Goal: Navigation & Orientation: Find specific page/section

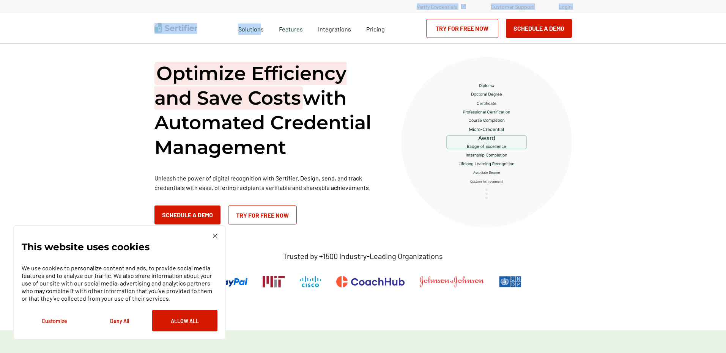
click at [264, 11] on div "Verify Credentials Customer Support Login Request A Demo Let us present you the…" at bounding box center [363, 6] width 726 height 13
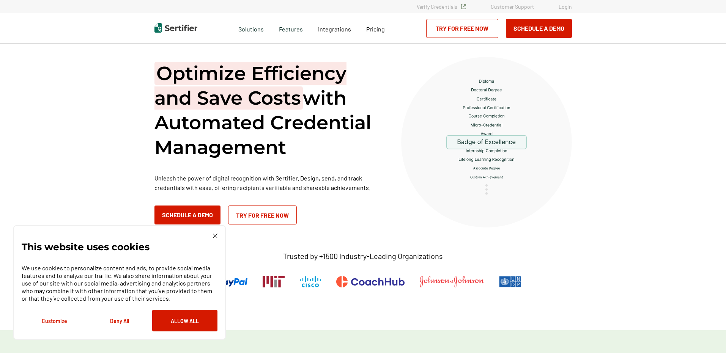
click at [281, 12] on div "Verify Credentials Customer Support Login" at bounding box center [363, 6] width 726 height 13
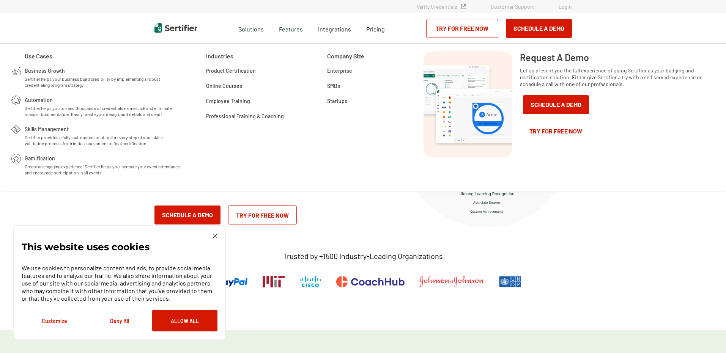
click at [218, 235] on div "This website uses cookies We use cookies to personalize content and ads, to pro…" at bounding box center [119, 282] width 212 height 115
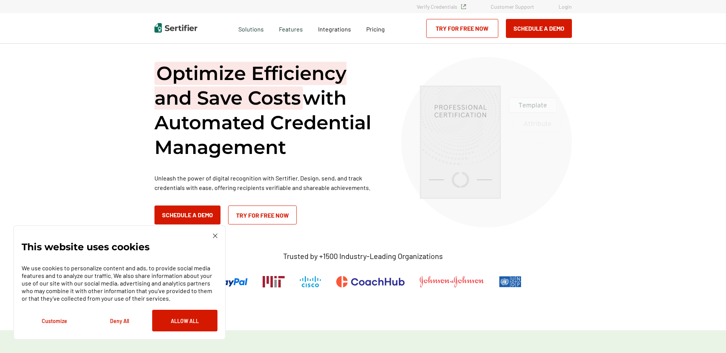
click at [216, 237] on img at bounding box center [215, 236] width 5 height 5
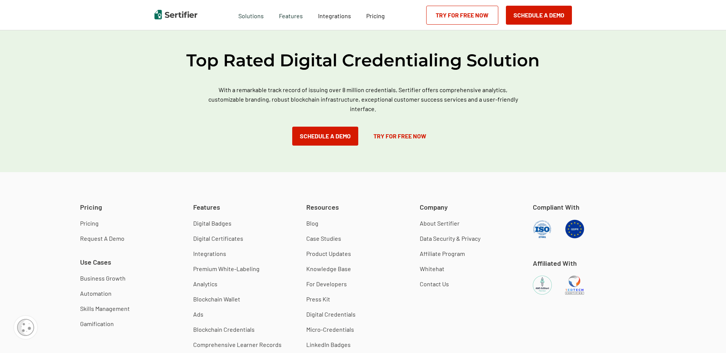
scroll to position [2134, 0]
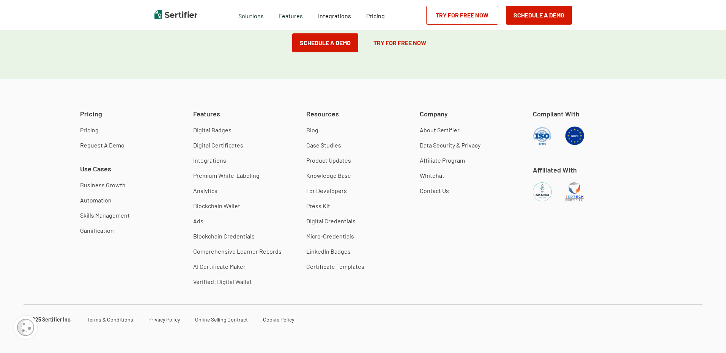
click at [441, 132] on link "About Sertifier" at bounding box center [440, 130] width 40 height 8
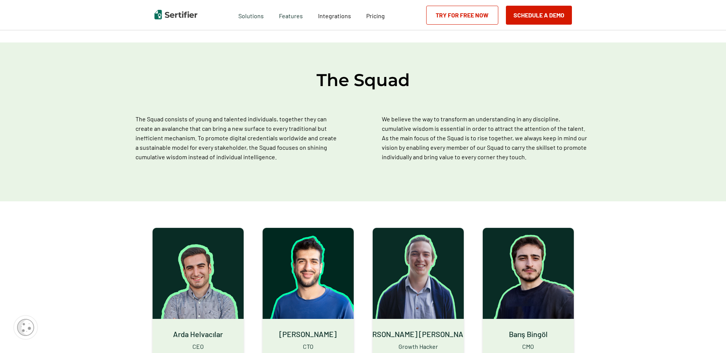
scroll to position [310, 0]
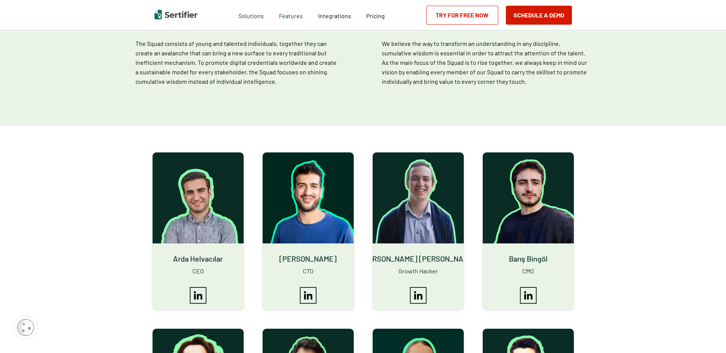
click at [181, 260] on span "Arda Helvacılar" at bounding box center [198, 258] width 50 height 15
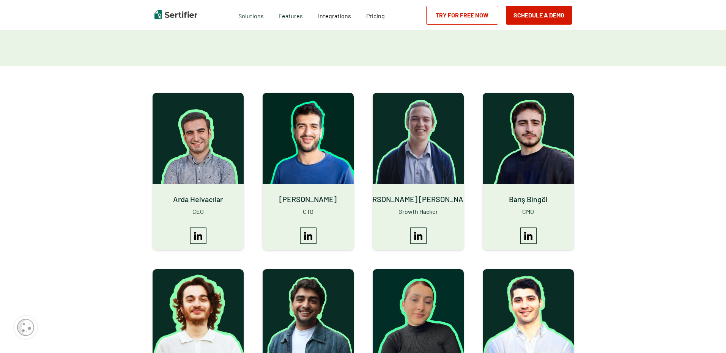
scroll to position [353, 0]
